Goal: Transaction & Acquisition: Purchase product/service

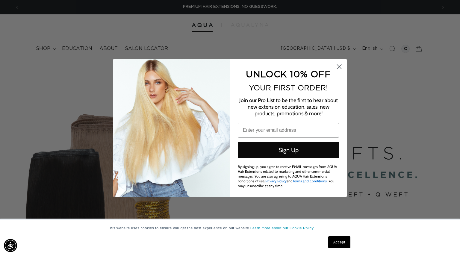
click at [338, 66] on circle "Close dialog" at bounding box center [339, 67] width 10 height 10
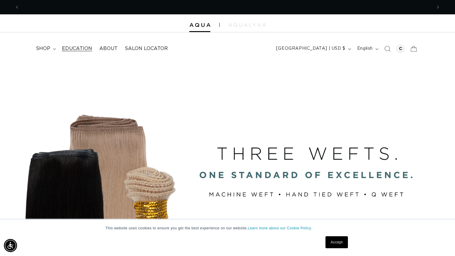
scroll to position [0, 413]
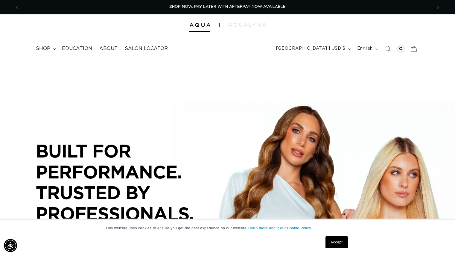
click at [48, 49] on span "shop" at bounding box center [43, 49] width 14 height 6
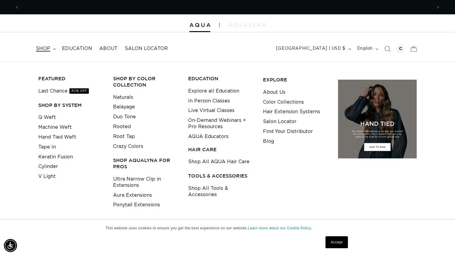
scroll to position [0, 826]
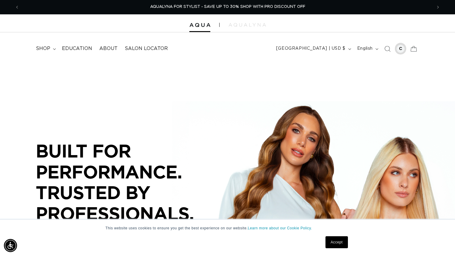
click at [399, 50] on div at bounding box center [401, 49] width 8 height 8
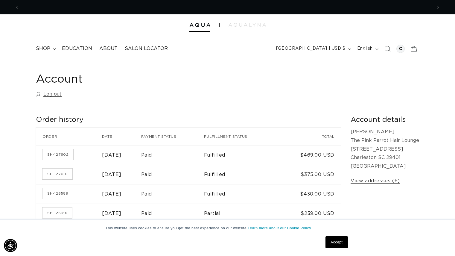
scroll to position [0, 826]
click at [49, 47] on span "shop" at bounding box center [43, 49] width 14 height 6
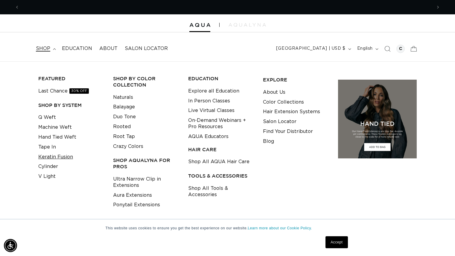
scroll to position [0, 413]
click at [63, 158] on link "Keratin Fusion" at bounding box center [55, 157] width 35 height 10
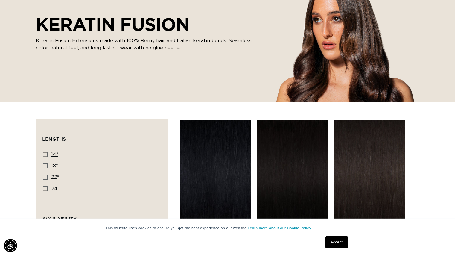
click at [46, 152] on rect at bounding box center [45, 154] width 4 height 4
click at [46, 152] on input "14" 14" (20 products)" at bounding box center [45, 154] width 5 height 5
checkbox input "true"
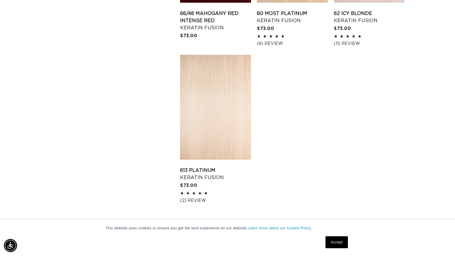
scroll to position [945, 0]
click at [202, 177] on link "613 Platinum Keratin Fusion" at bounding box center [215, 173] width 71 height 14
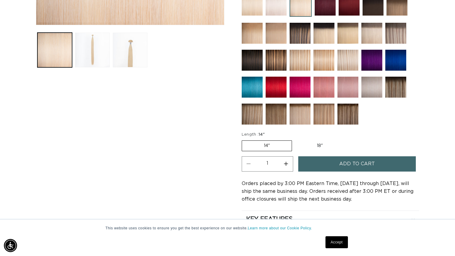
scroll to position [247, 0]
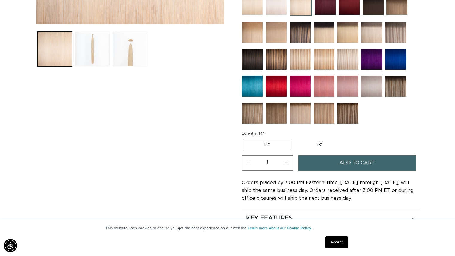
click at [341, 160] on span "Add to cart" at bounding box center [358, 162] width 36 height 15
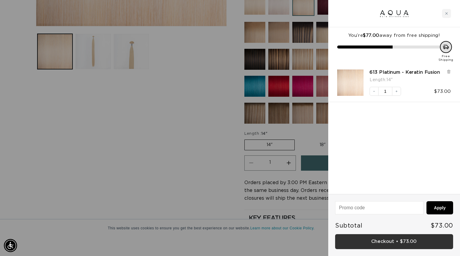
scroll to position [0, 0]
click at [417, 245] on link "Checkout • $73.00" at bounding box center [394, 241] width 118 height 15
